Goal: Entertainment & Leisure: Consume media (video, audio)

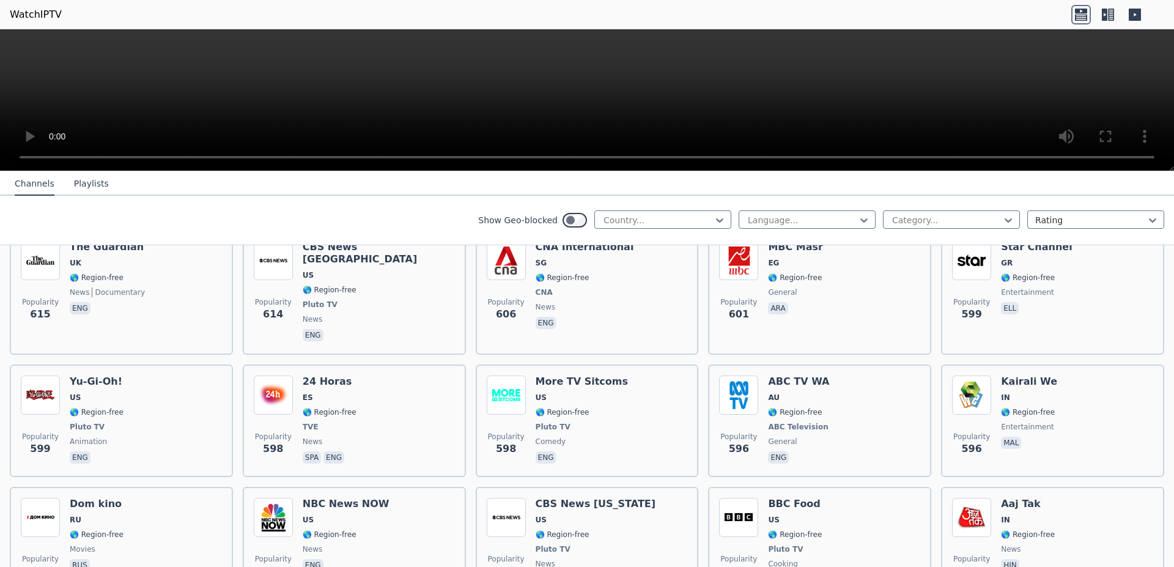
scroll to position [3544, 0]
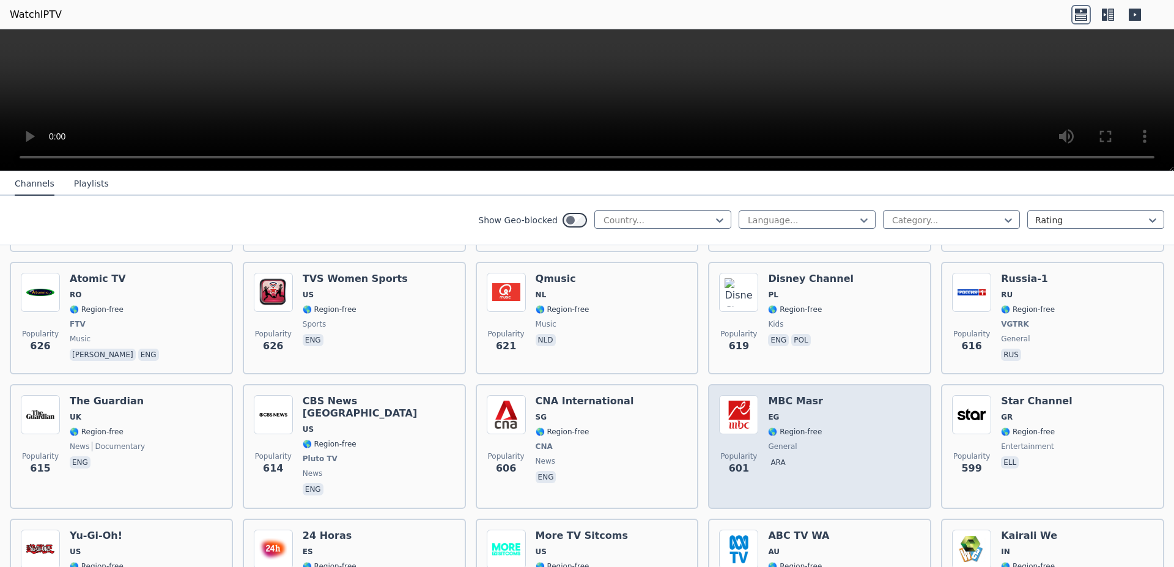
click at [730, 395] on img at bounding box center [738, 414] width 39 height 39
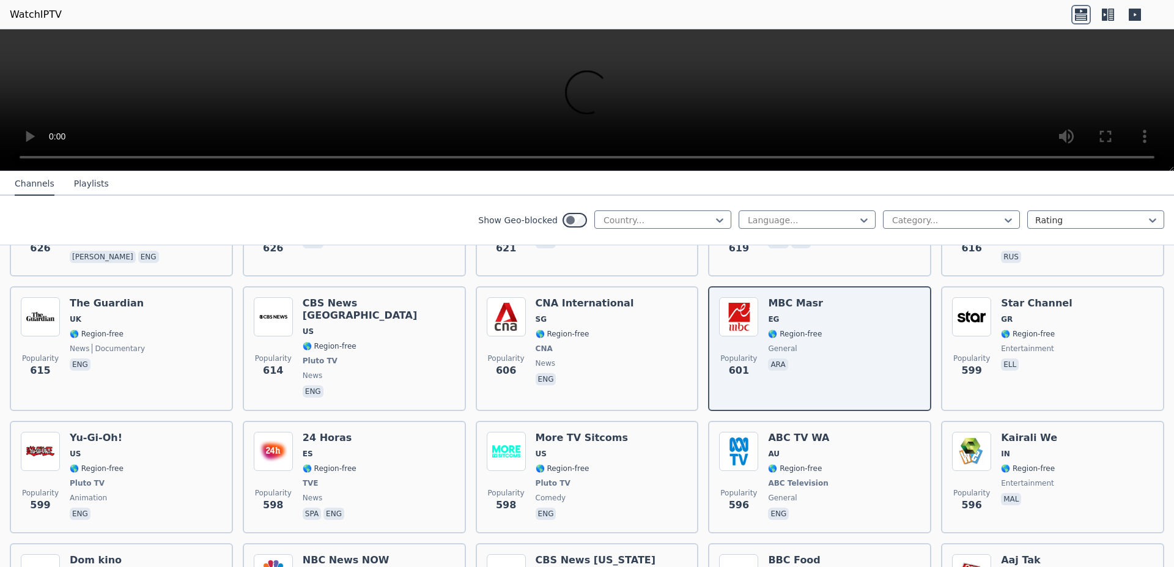
scroll to position [3775, 0]
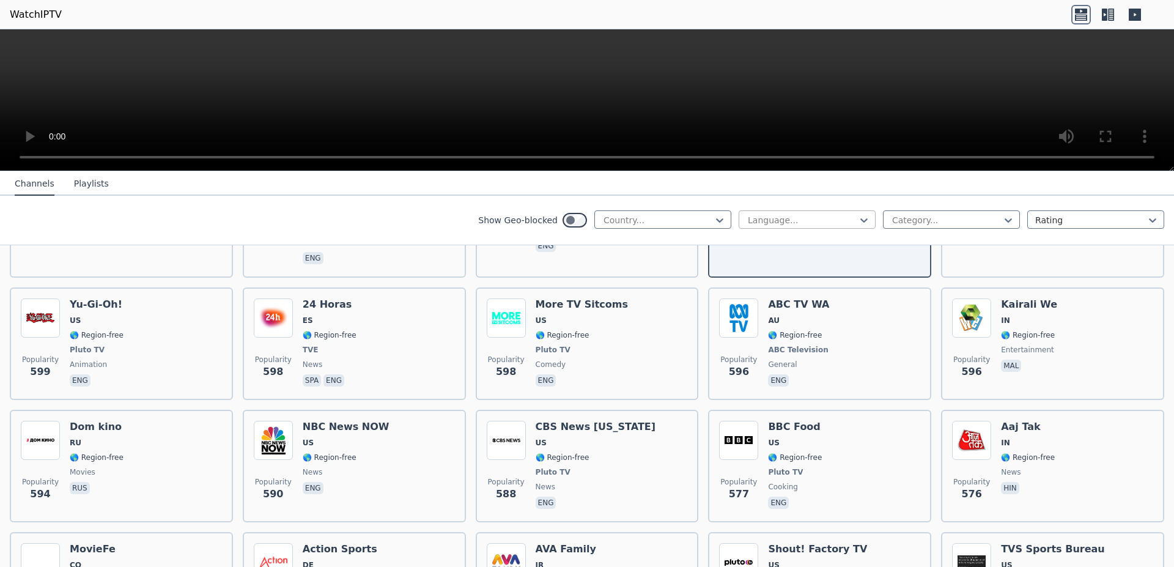
click at [813, 220] on div at bounding box center [802, 220] width 111 height 12
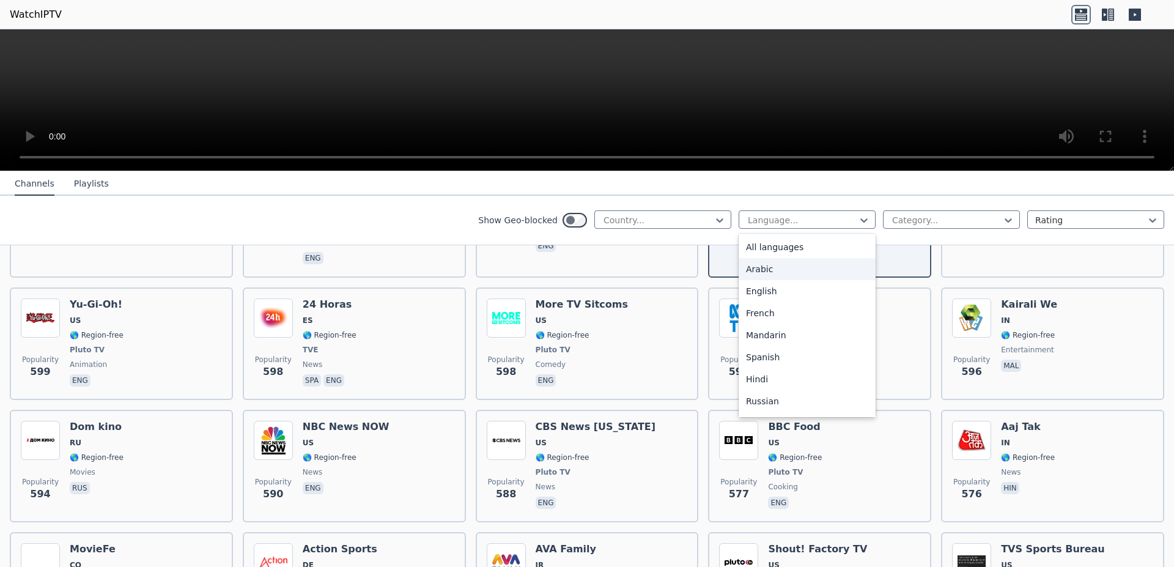
click at [776, 276] on div "Arabic" at bounding box center [807, 269] width 137 height 22
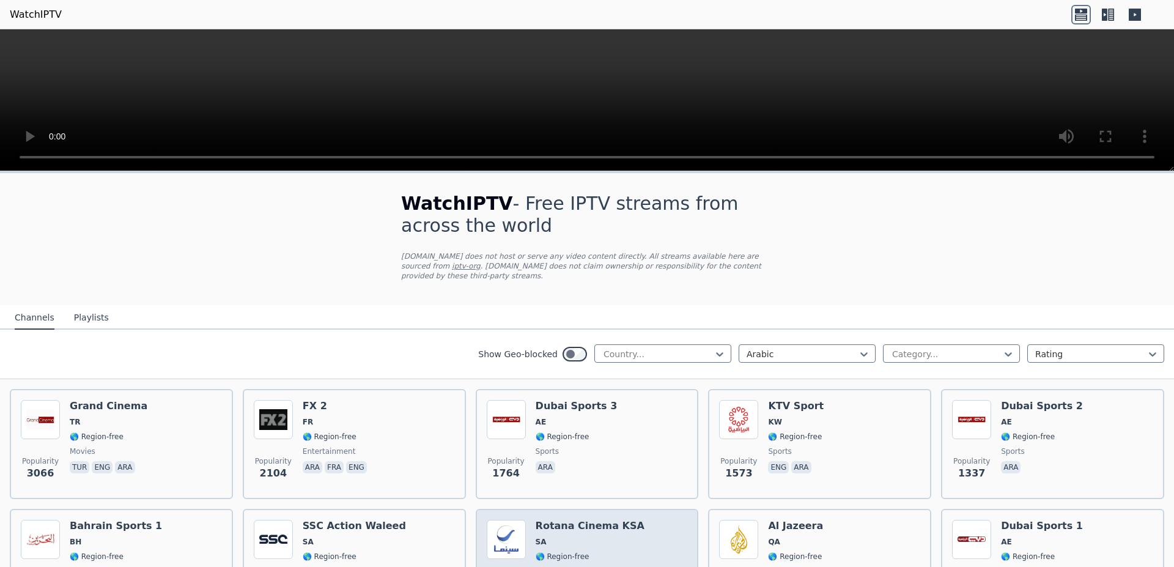
click at [512, 540] on img at bounding box center [506, 539] width 39 height 39
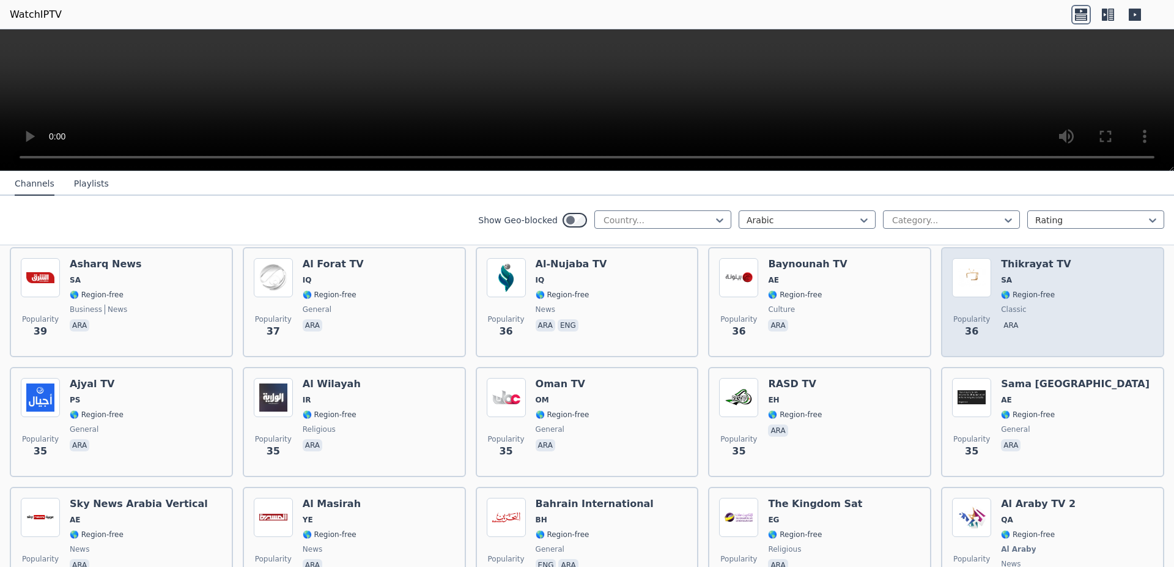
scroll to position [3775, 0]
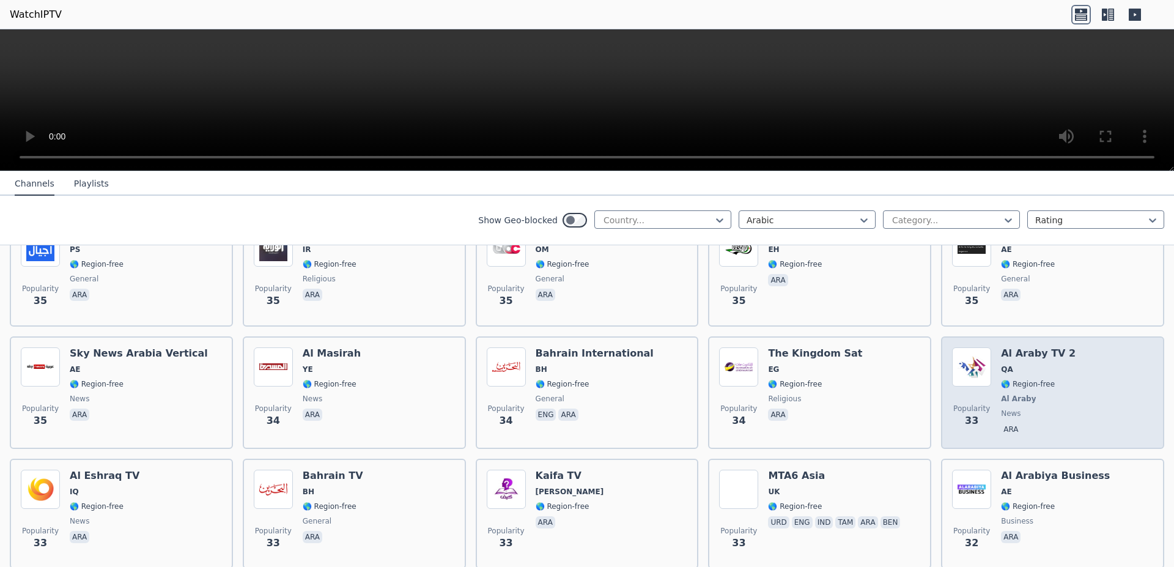
click at [966, 360] on img at bounding box center [971, 366] width 39 height 39
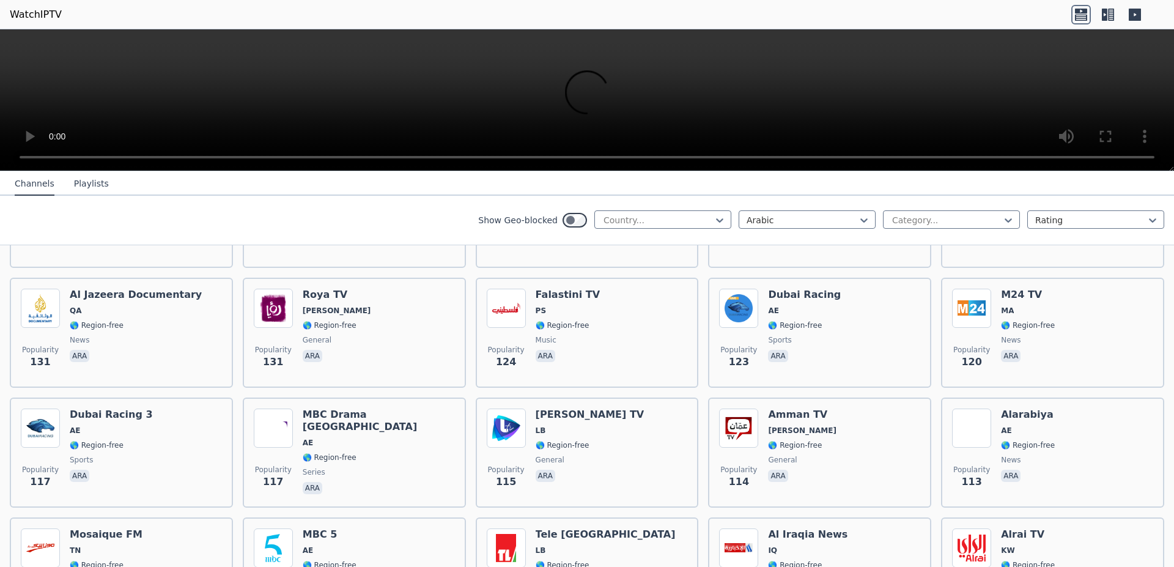
scroll to position [1618, 0]
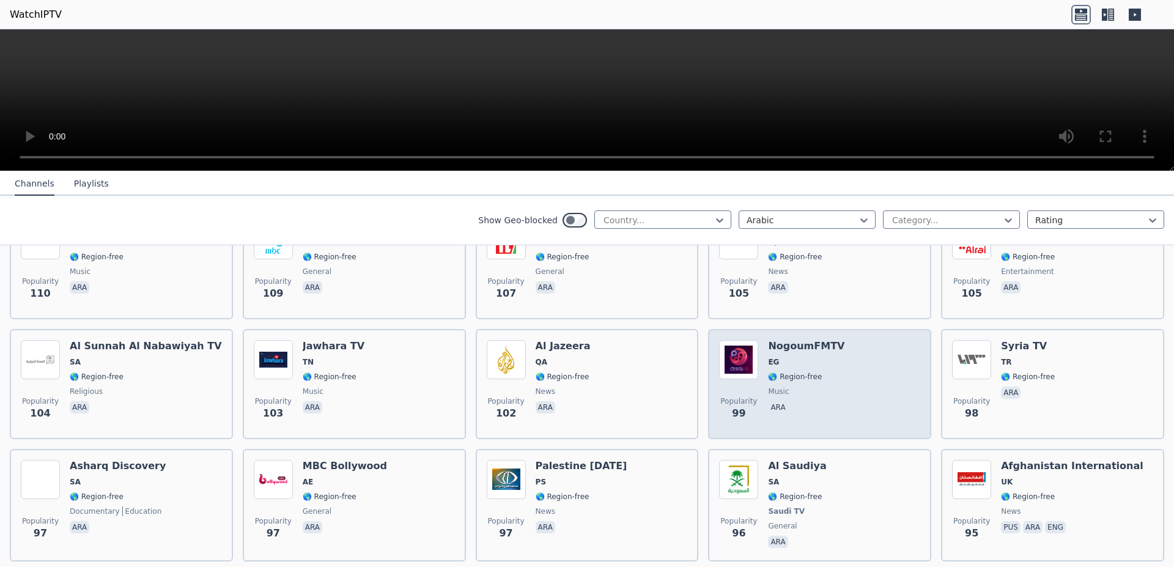
click at [726, 329] on div "Popularity 99 NogoumFMTV EG 🌎 Region-free music ara" at bounding box center [819, 384] width 223 height 110
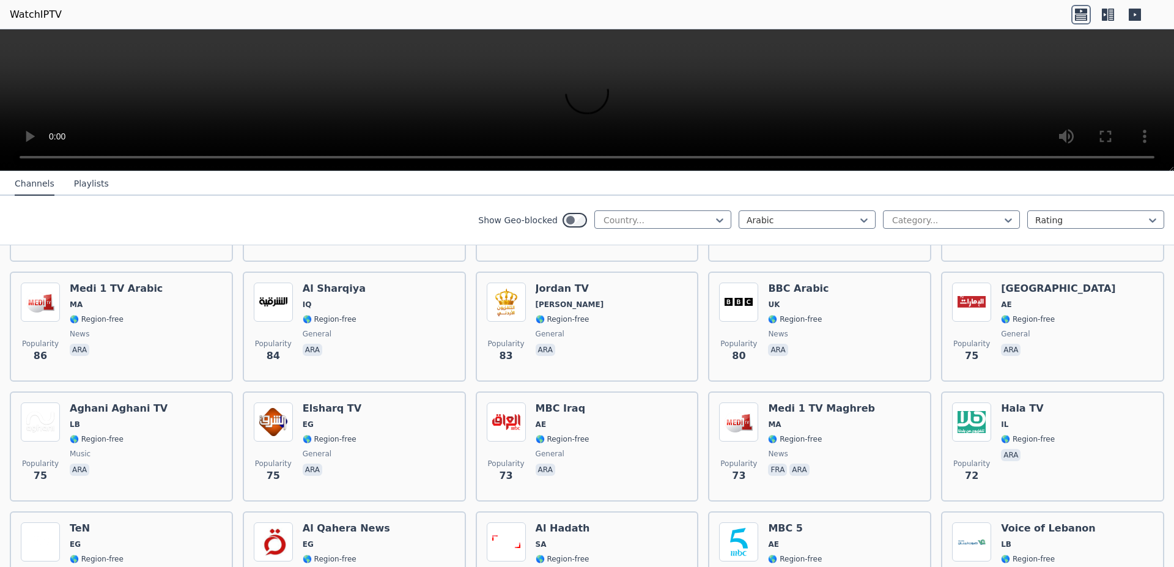
scroll to position [2620, 0]
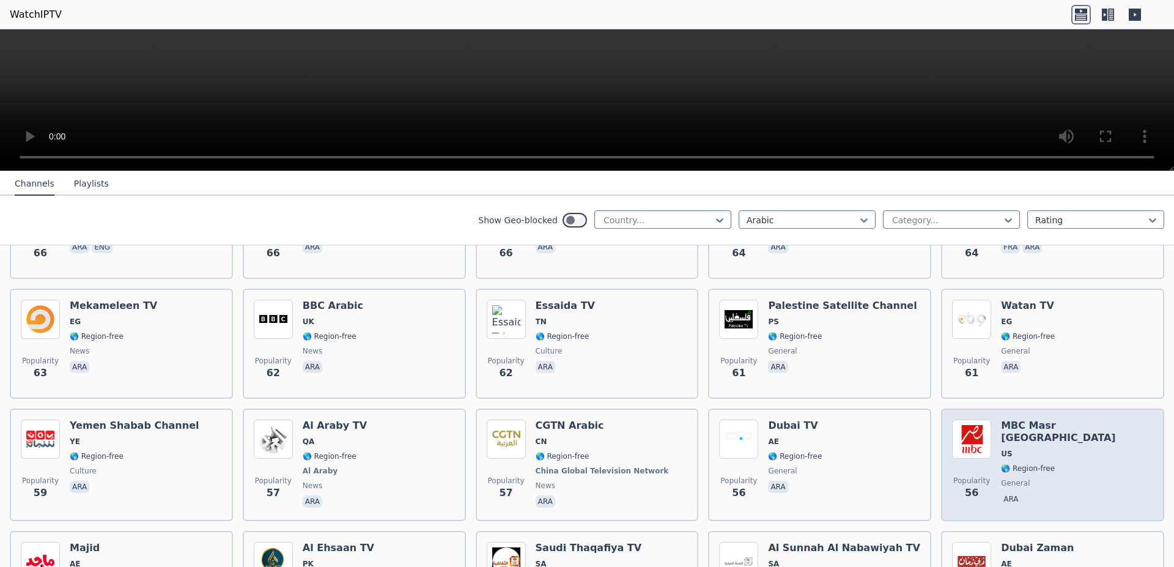
click at [958, 419] on img at bounding box center [971, 438] width 39 height 39
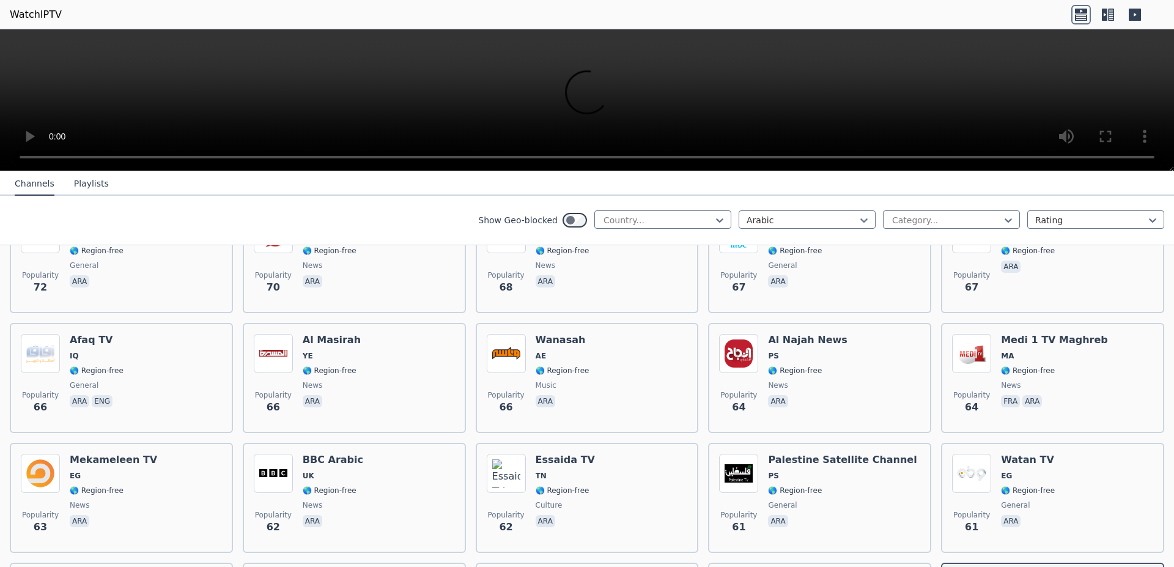
scroll to position [2697, 0]
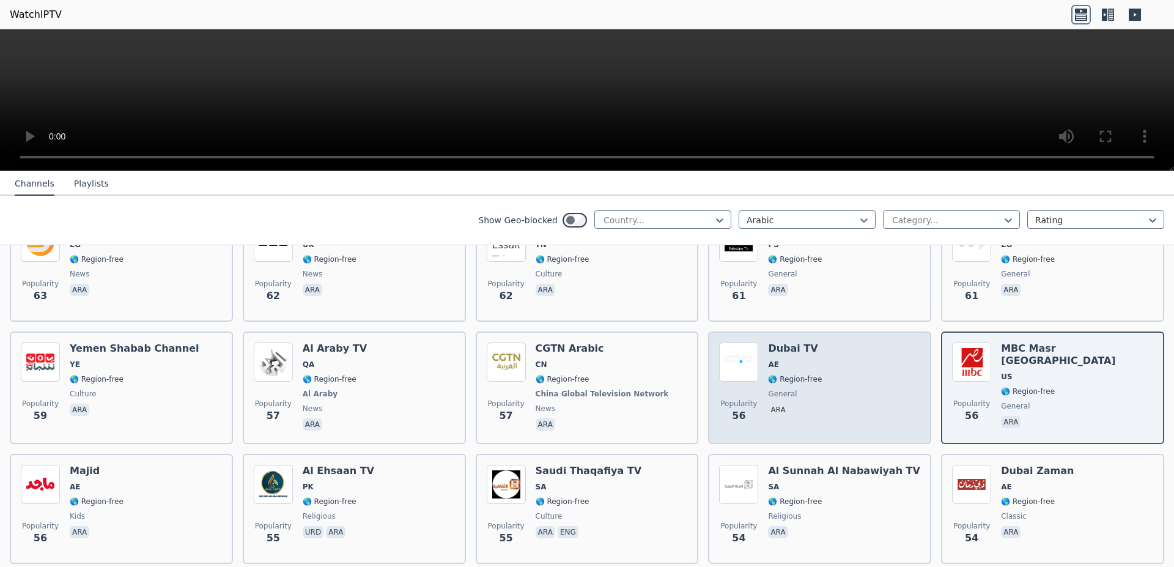
click at [722, 356] on img at bounding box center [738, 361] width 39 height 39
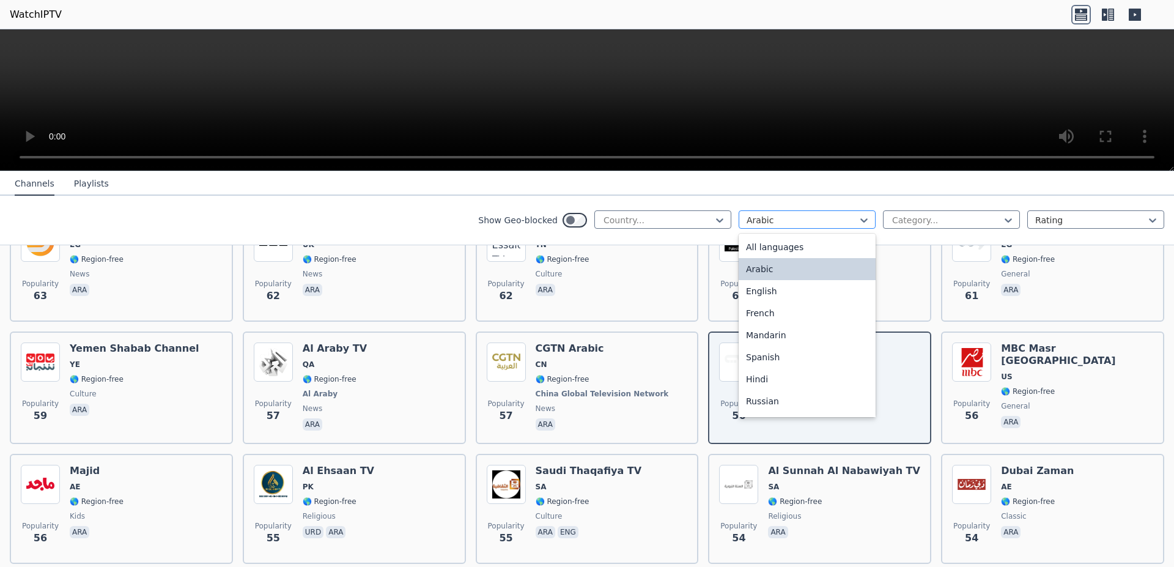
click at [822, 221] on div at bounding box center [802, 220] width 111 height 12
click at [797, 262] on div "Arabic" at bounding box center [807, 269] width 137 height 22
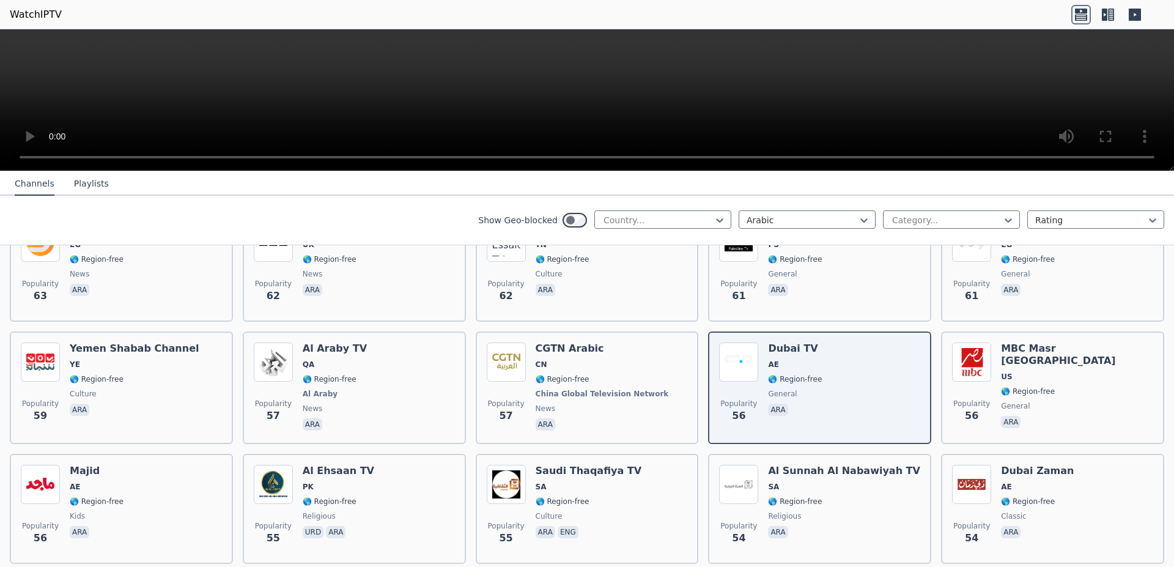
scroll to position [0, 0]
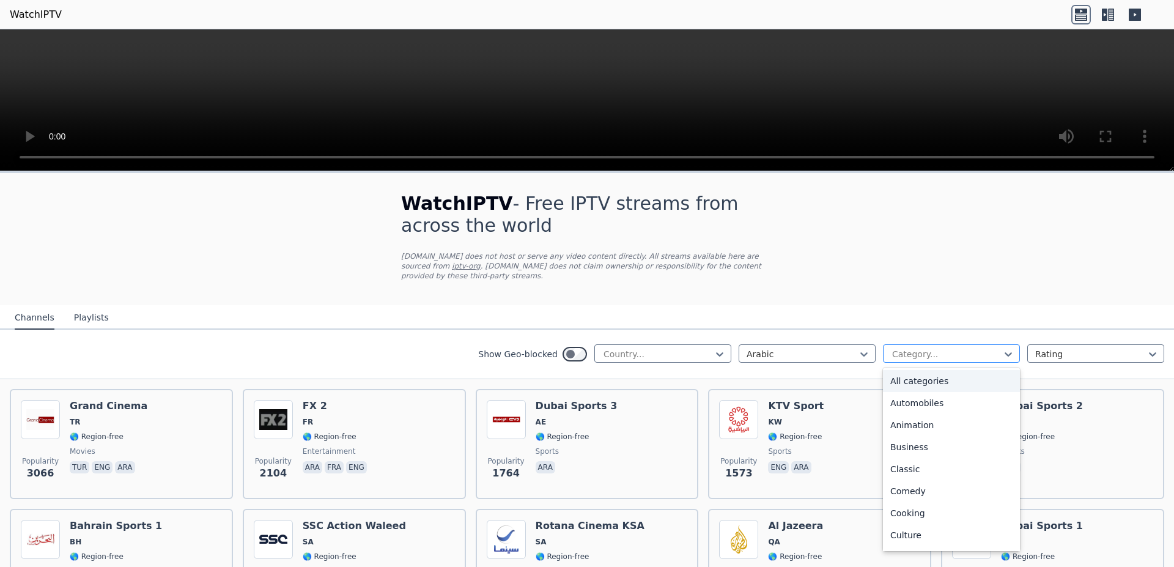
click at [938, 348] on div at bounding box center [946, 354] width 111 height 12
click at [922, 462] on div "Classic" at bounding box center [951, 469] width 137 height 22
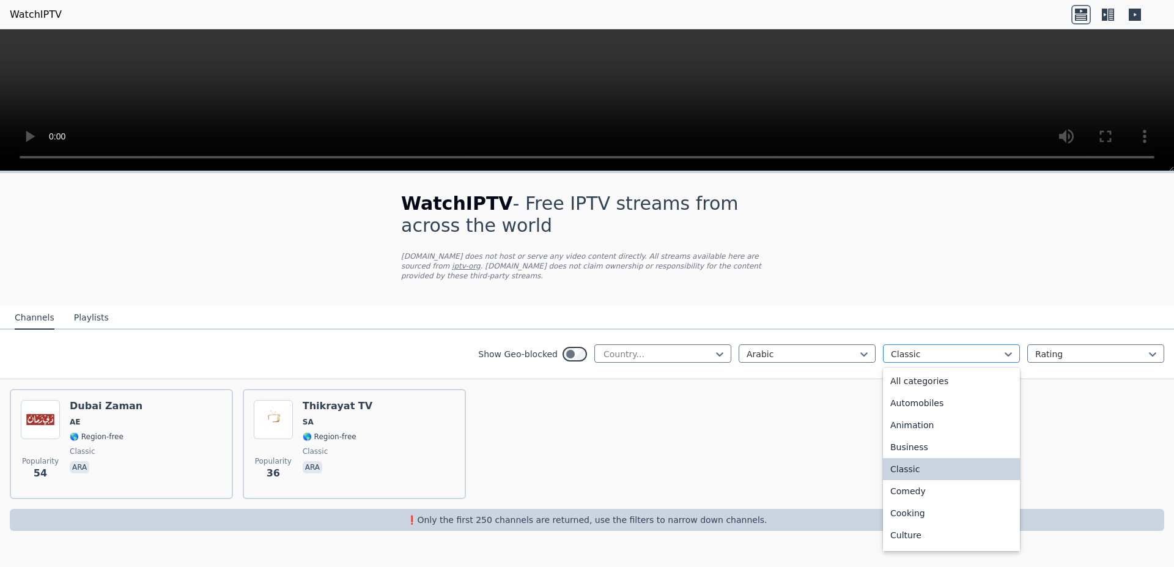
click at [949, 348] on div at bounding box center [946, 354] width 111 height 12
click at [920, 481] on div "Comedy" at bounding box center [951, 491] width 137 height 22
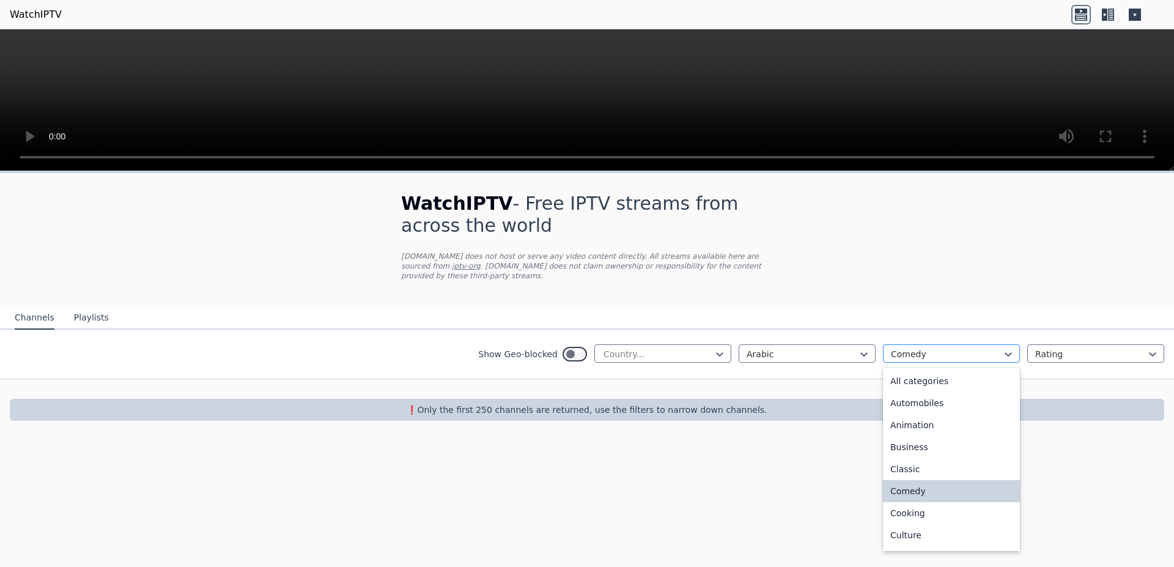
click at [959, 348] on div at bounding box center [946, 354] width 111 height 12
click at [940, 370] on div "All categories" at bounding box center [951, 381] width 137 height 22
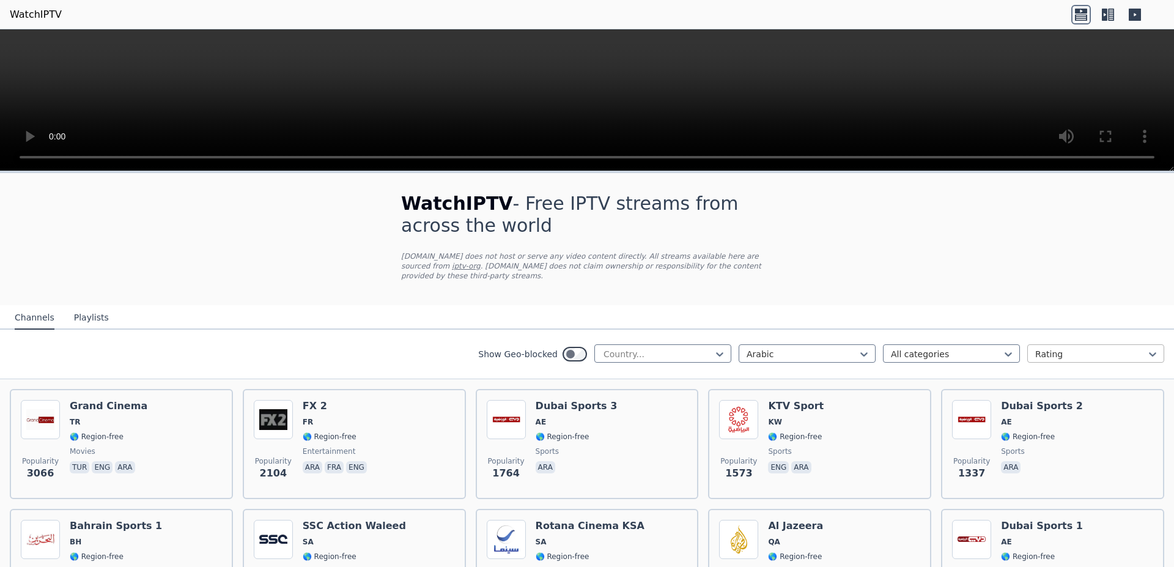
click at [1054, 348] on div at bounding box center [1090, 354] width 111 height 12
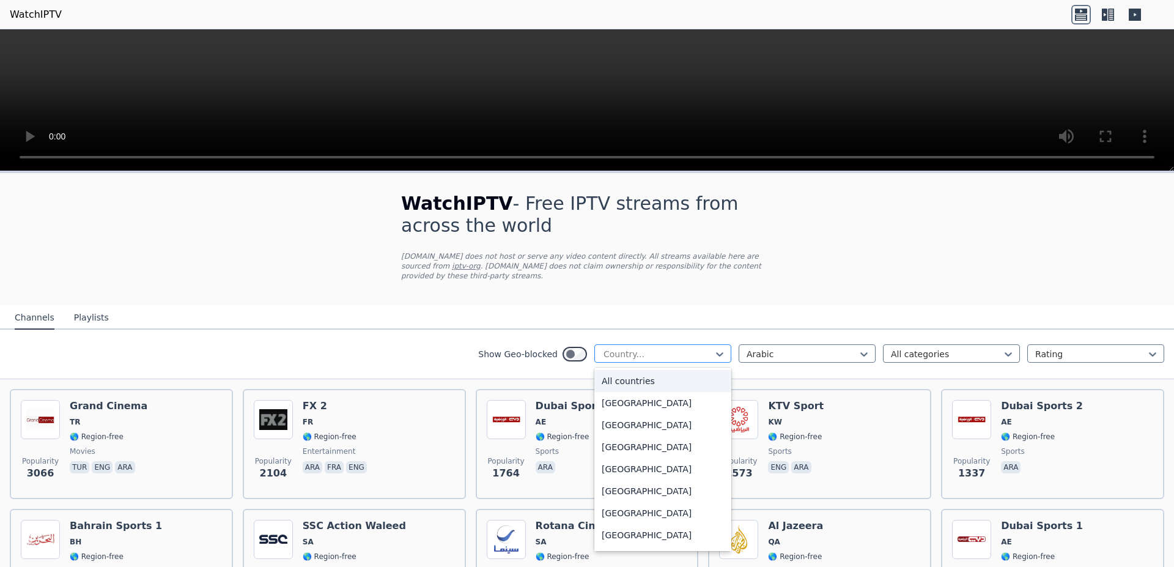
click at [681, 348] on div at bounding box center [657, 354] width 111 height 12
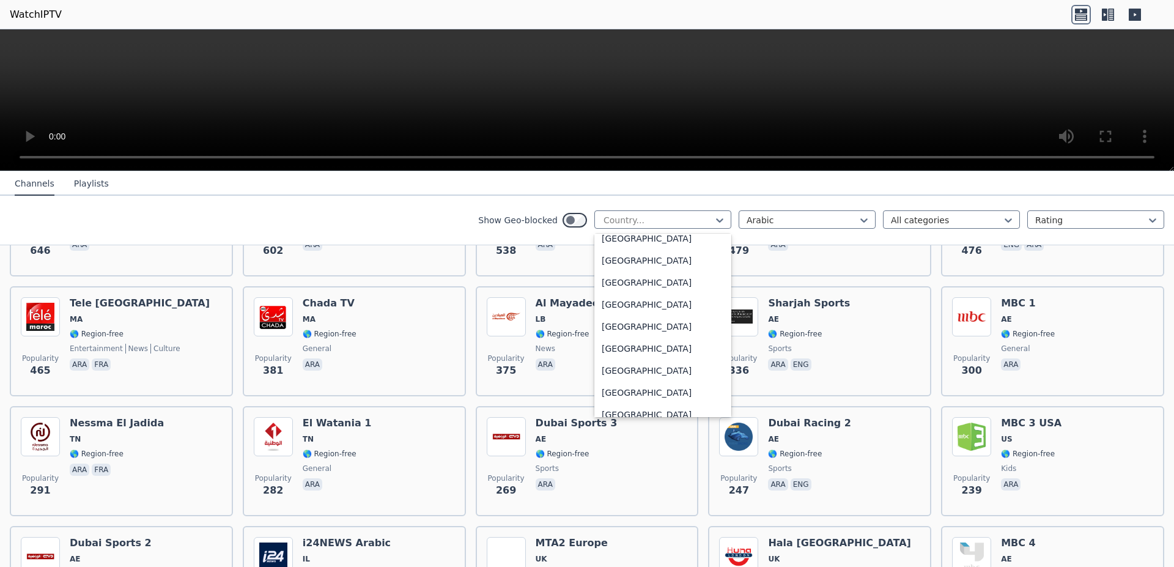
scroll to position [1193, 0]
click at [651, 298] on div "[GEOGRAPHIC_DATA]" at bounding box center [662, 287] width 137 height 22
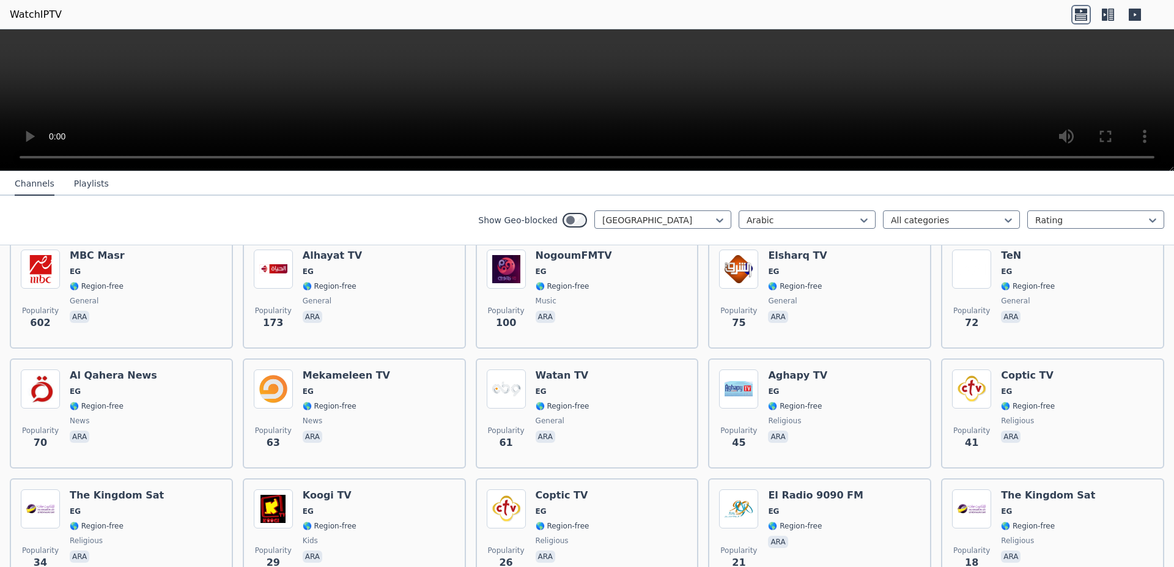
scroll to position [154, 0]
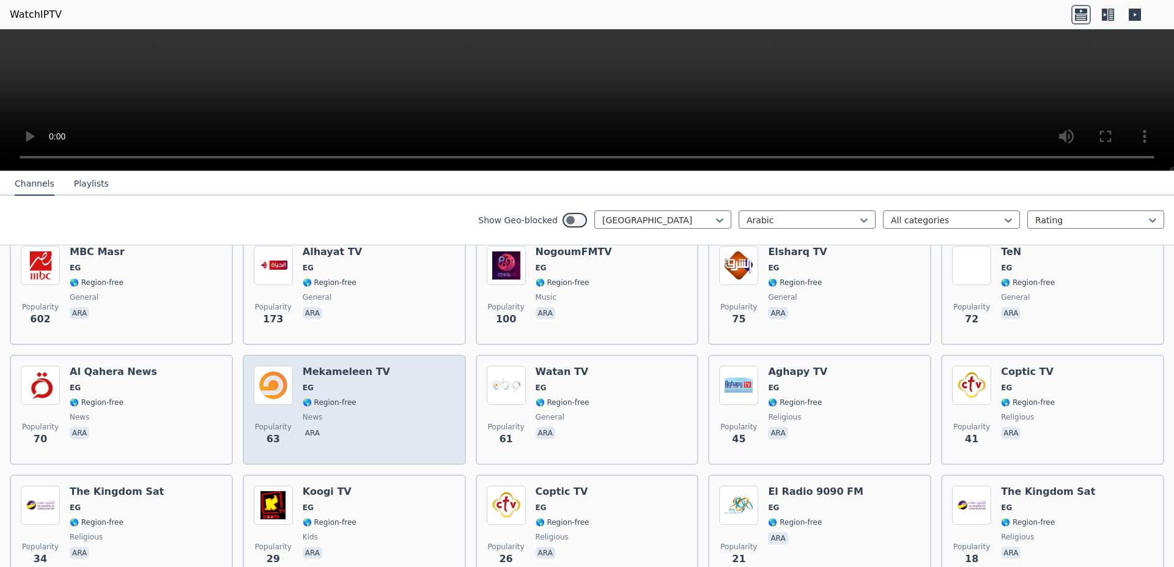
click at [353, 383] on span "EG" at bounding box center [346, 388] width 87 height 10
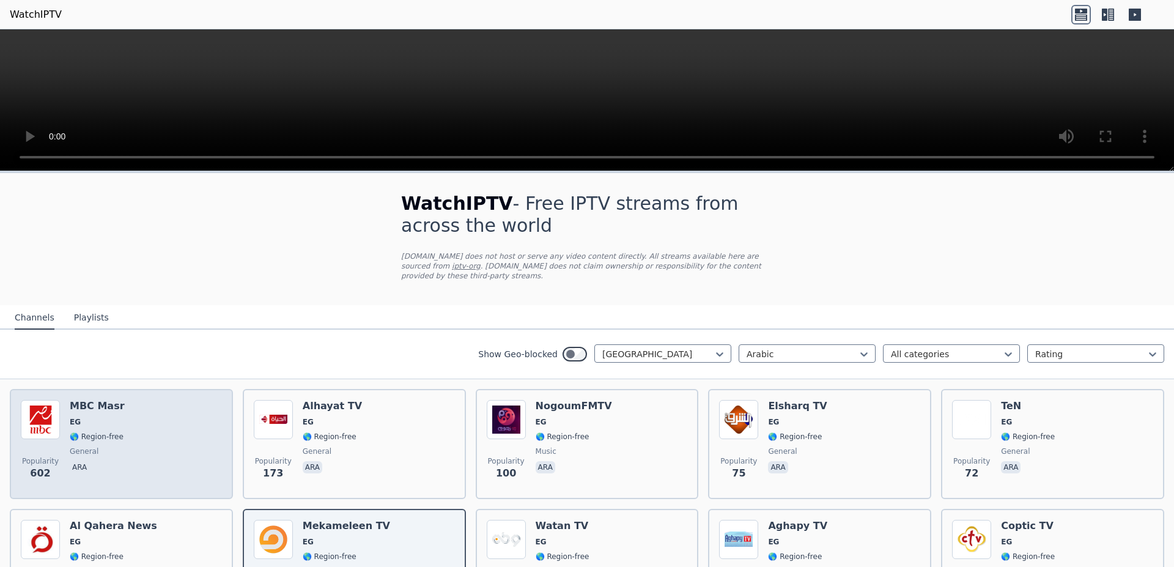
click at [24, 411] on img at bounding box center [40, 419] width 39 height 39
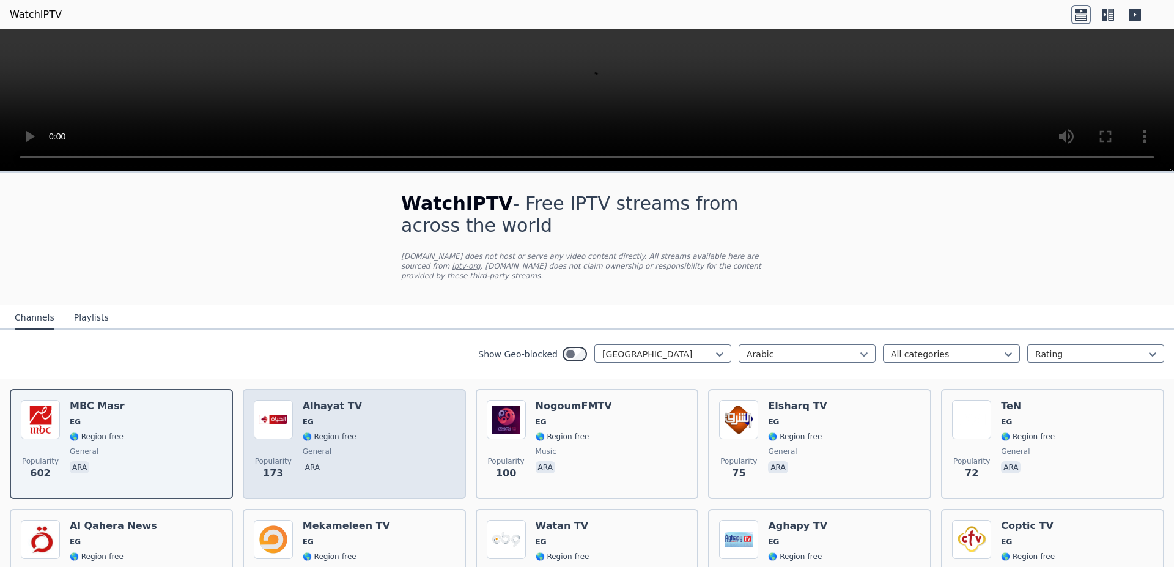
click at [303, 400] on h6 "Alhayat TV" at bounding box center [332, 406] width 59 height 12
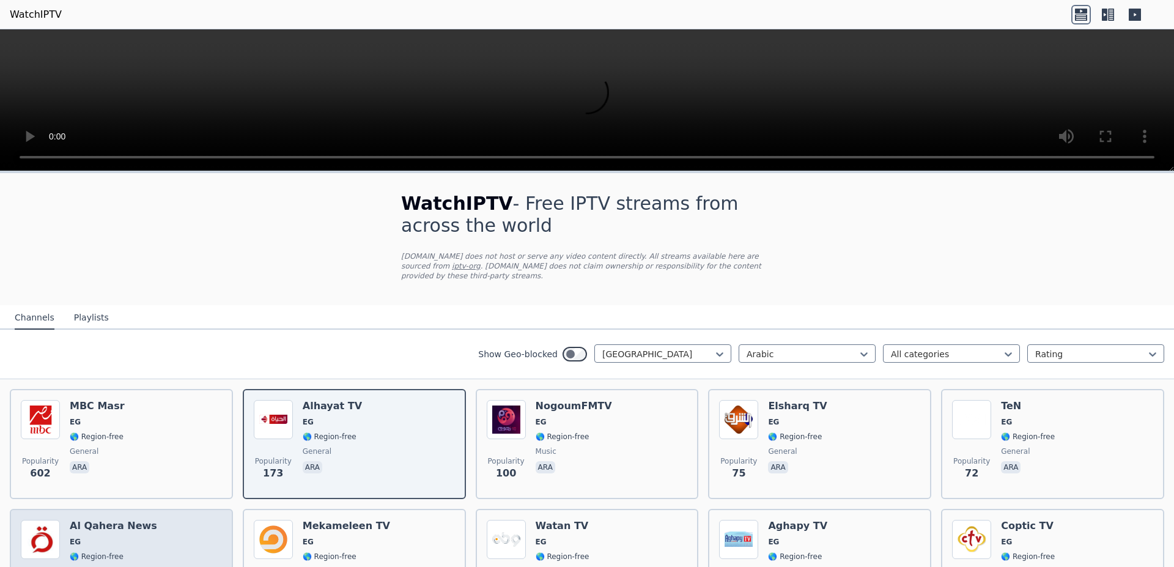
click at [110, 525] on div "Al Qahera News EG 🌎 Region-free news ara" at bounding box center [113, 564] width 87 height 88
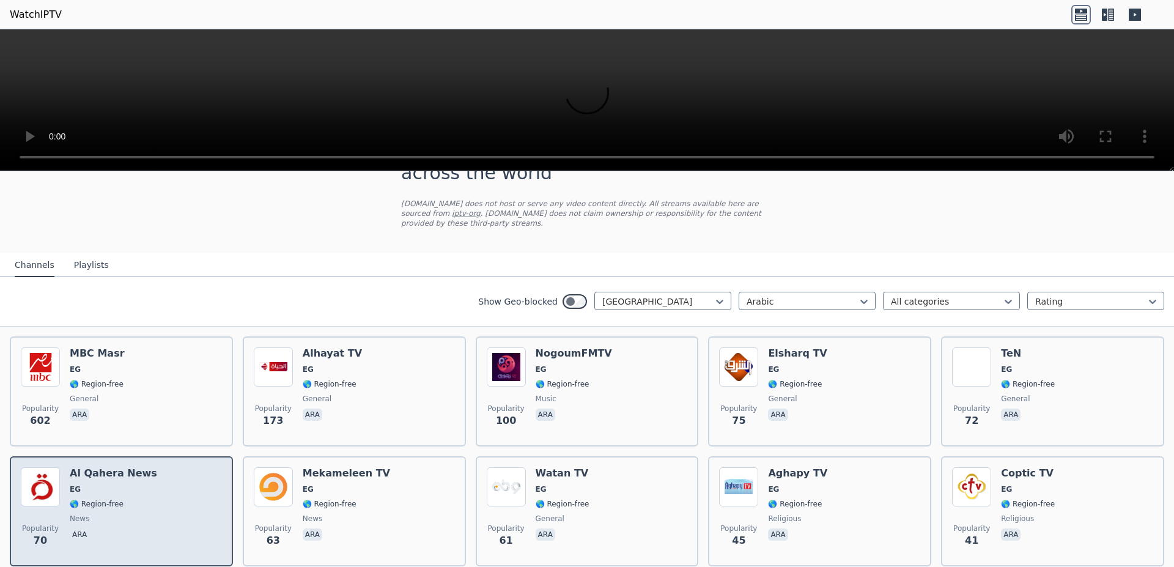
scroll to position [77, 0]
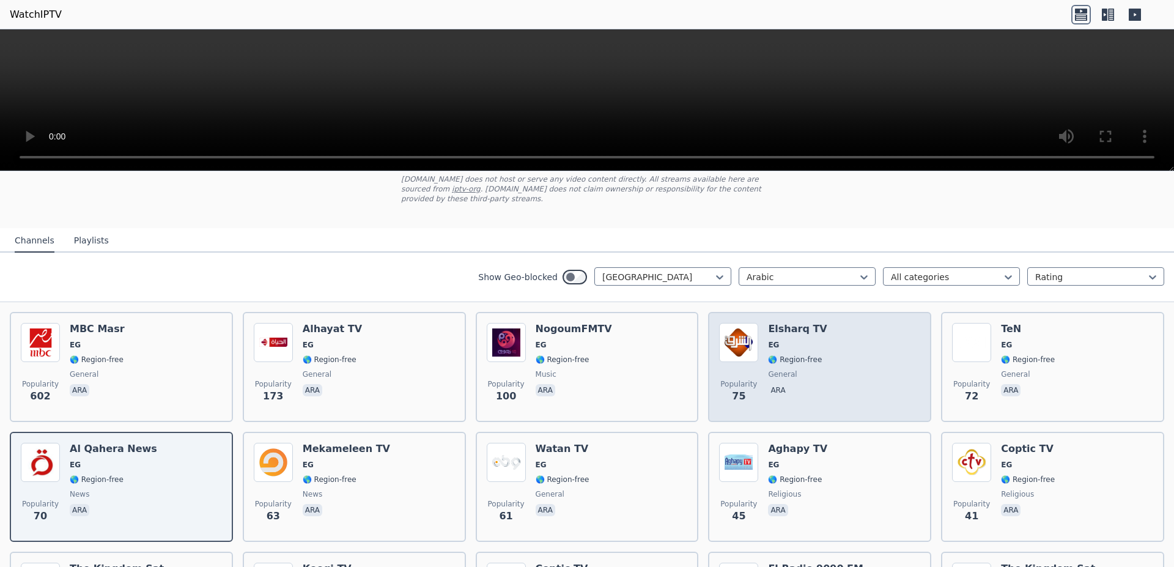
click at [757, 327] on div "Popularity 75 Elsharq TV EG 🌎 Region-free general ara" at bounding box center [819, 367] width 201 height 88
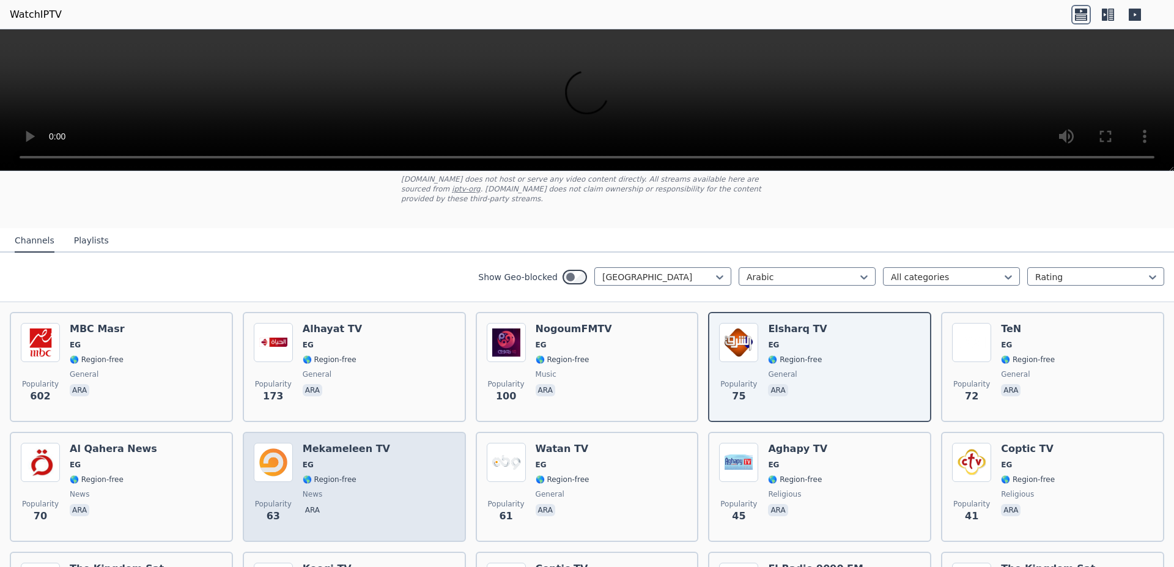
click at [300, 443] on div "Popularity 63 Mekameleen TV EG 🌎 Region-free news ara" at bounding box center [354, 487] width 201 height 88
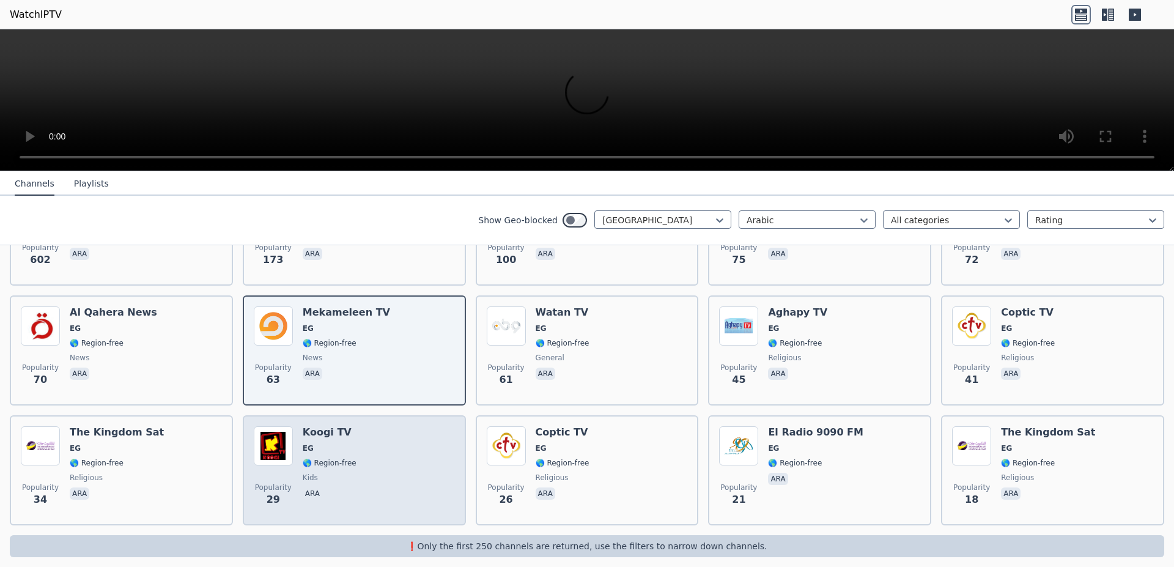
scroll to position [0, 0]
